Goal: Task Accomplishment & Management: Complete application form

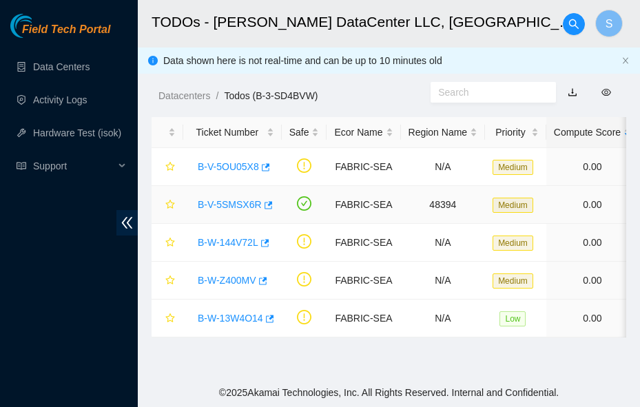
click at [239, 204] on link "B-V-5SMSX6R" at bounding box center [230, 204] width 64 height 11
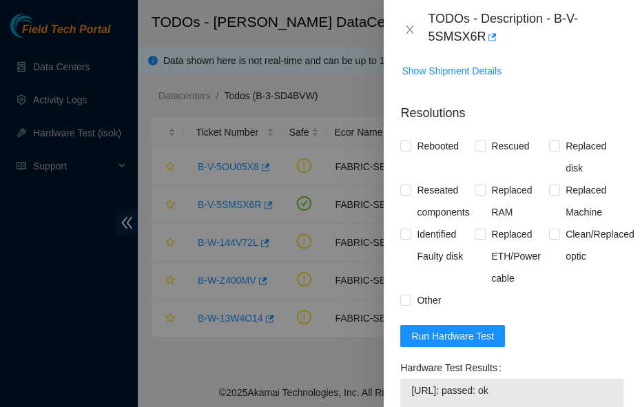
scroll to position [757, 0]
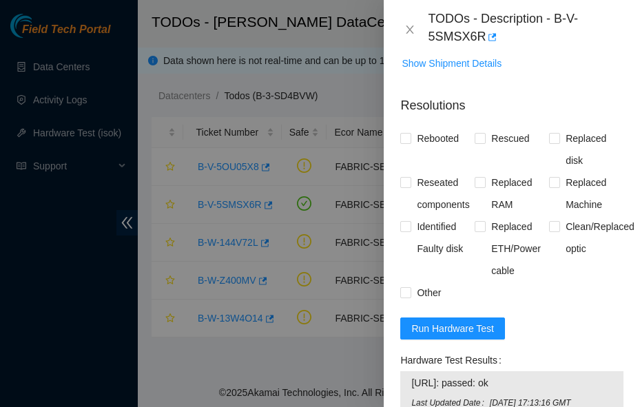
click at [587, 41] on span "Show Ticket History" at bounding box center [512, 30] width 222 height 22
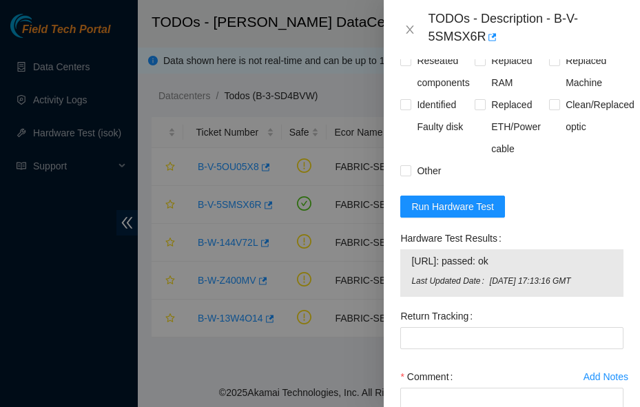
scroll to position [826, 0]
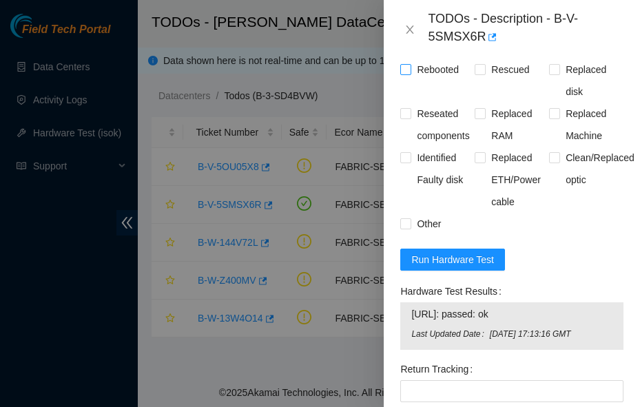
click at [408, 74] on input "Rebooted" at bounding box center [405, 69] width 10 height 10
checkbox input "true"
click at [421, 147] on span "Reseated components" at bounding box center [442, 125] width 63 height 44
click at [410, 118] on input "Reseated components" at bounding box center [405, 113] width 10 height 10
checkbox input "true"
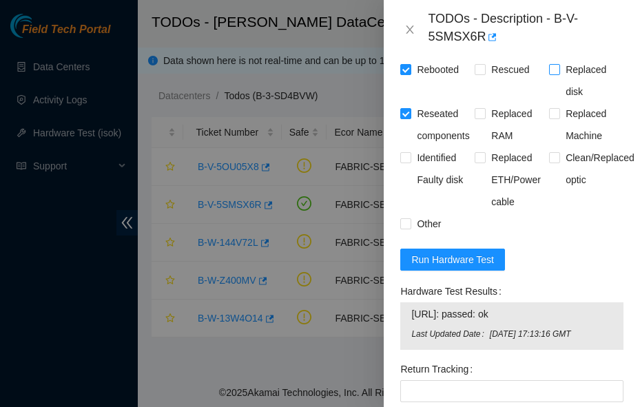
click at [566, 103] on span "Replaced disk" at bounding box center [591, 81] width 63 height 44
click at [558, 74] on input "Replaced disk" at bounding box center [554, 69] width 10 height 10
click at [566, 103] on span "Replaced disk" at bounding box center [591, 81] width 63 height 44
click at [558, 74] on input "Replaced disk" at bounding box center [554, 69] width 10 height 10
checkbox input "false"
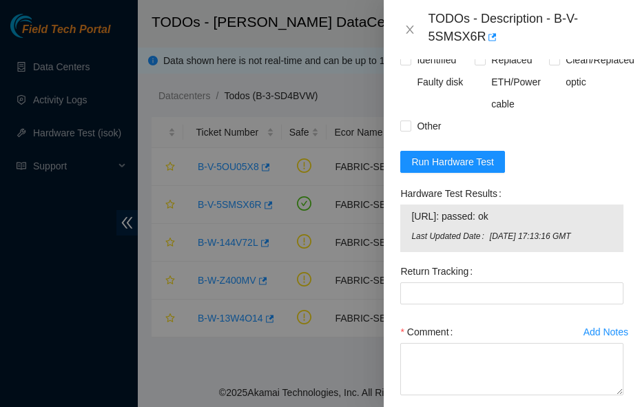
scroll to position [1033, 0]
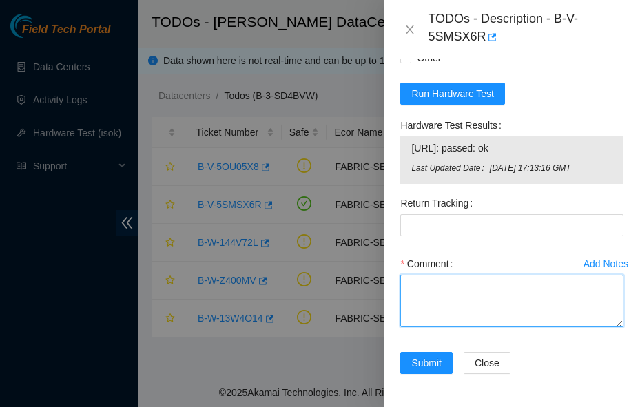
click at [439, 275] on textarea "Comment" at bounding box center [511, 301] width 223 height 52
type textarea "."
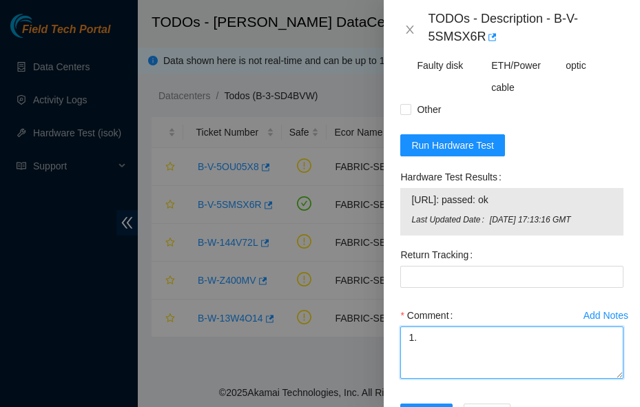
scroll to position [964, 0]
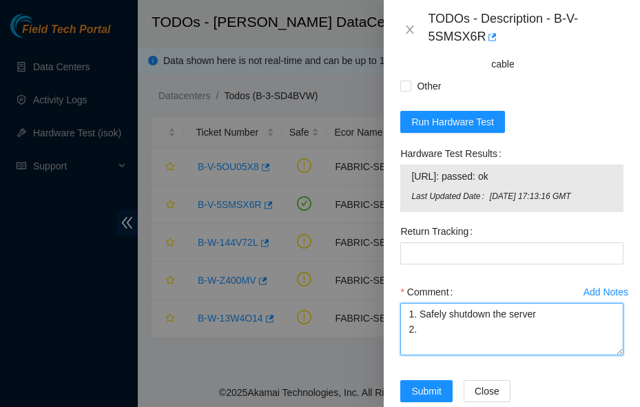
click at [468, 355] on textarea "1. Safely shutdown the server 2." at bounding box center [511, 329] width 223 height 52
click at [454, 355] on textarea "1. Safely shutdown the server 2." at bounding box center [511, 329] width 223 height 52
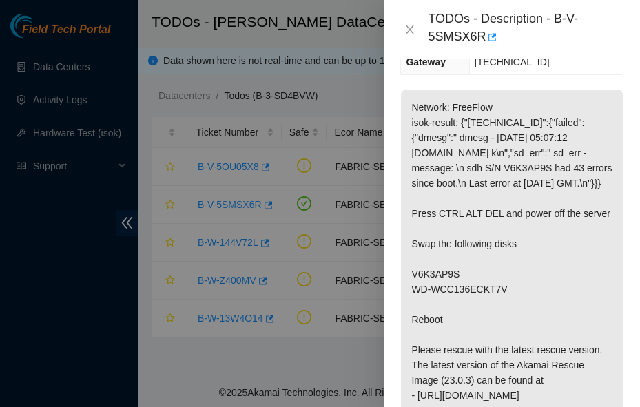
scroll to position [275, 0]
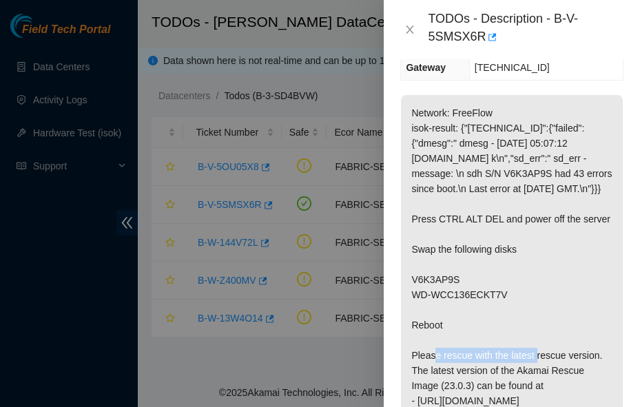
drag, startPoint x: 516, startPoint y: 293, endPoint x: 401, endPoint y: 272, distance: 116.8
click at [401, 272] on p "Network: FreeFlow isok-result: {"[TECHNICAL_ID]":{"failed":{"dmesg":" dmesg - […" at bounding box center [512, 287] width 222 height 384
copy p "V6K3AP9S WD-WCC136ECKT7V"
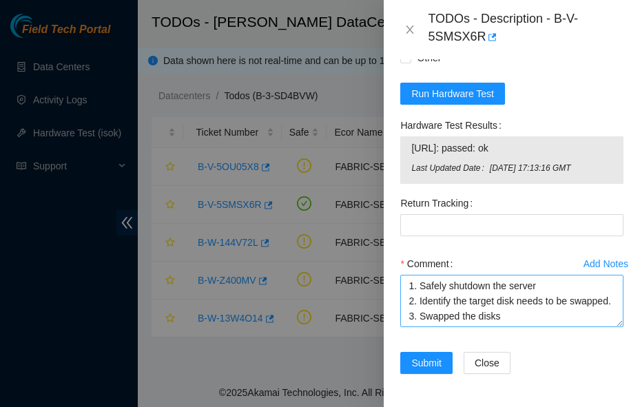
scroll to position [1033, 0]
click at [519, 306] on textarea "1. Safely shutdown the server 2. Identify the target disk needs to be swapped. …" at bounding box center [511, 301] width 223 height 52
paste textarea "V6K3AP9S WD-WCC136ECKT7V"
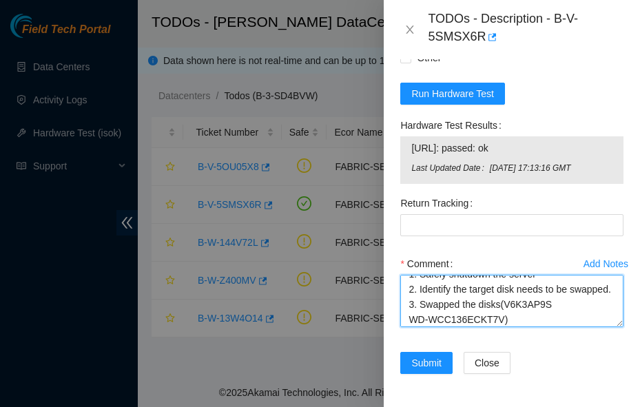
scroll to position [27, 0]
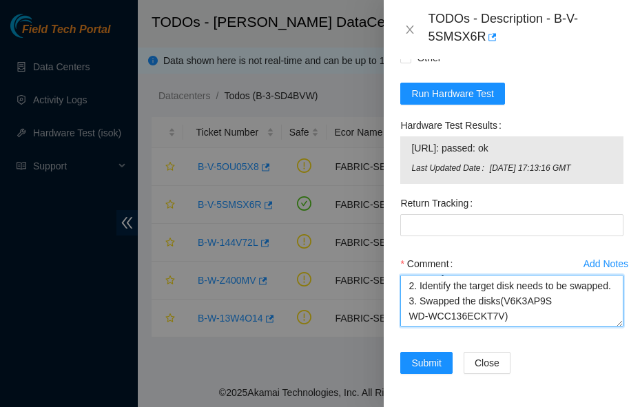
click at [408, 311] on textarea "1. Safely shutdown the server 2. Identify the target disk needs to be swapped. …" at bounding box center [511, 301] width 223 height 52
click at [510, 303] on textarea "1. Safely shutdown the server 2. Identify the target disk needs to be swapped. …" at bounding box center [511, 301] width 223 height 52
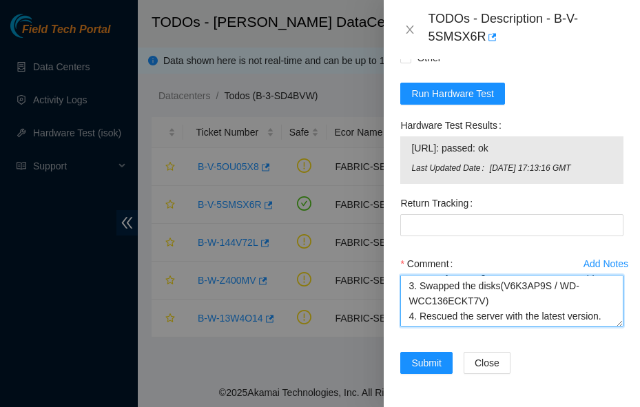
scroll to position [1033, 0]
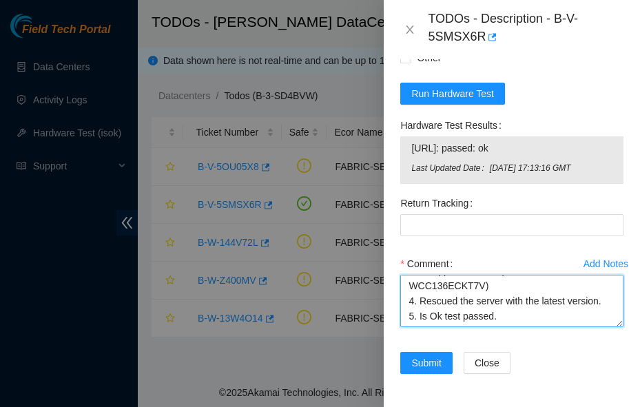
click at [474, 297] on textarea "1. Safely shutdown the server 2. Identify the target disk needs to be swapped. …" at bounding box center [511, 301] width 223 height 52
type textarea "1. Safely shutdown the server 2. Identify the target disk needs to be swapped. …"
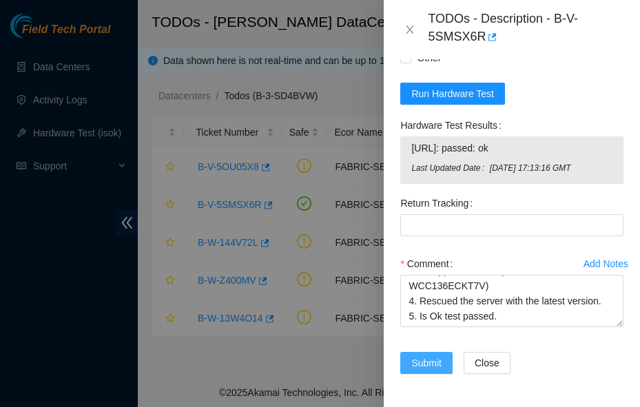
click at [434, 355] on span "Submit" at bounding box center [426, 362] width 30 height 15
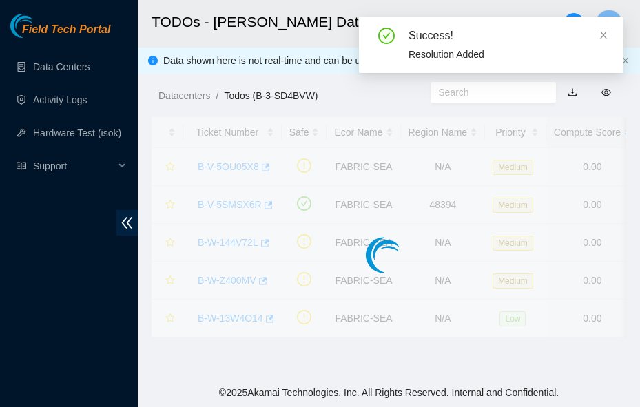
scroll to position [476, 0]
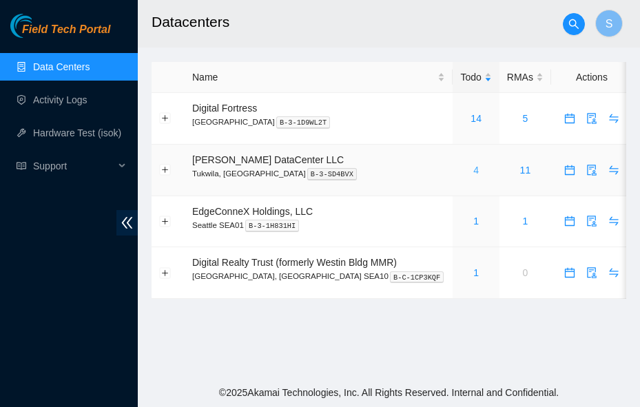
click at [473, 165] on link "4" at bounding box center [476, 170] width 6 height 11
